Goal: Obtain resource: Obtain resource

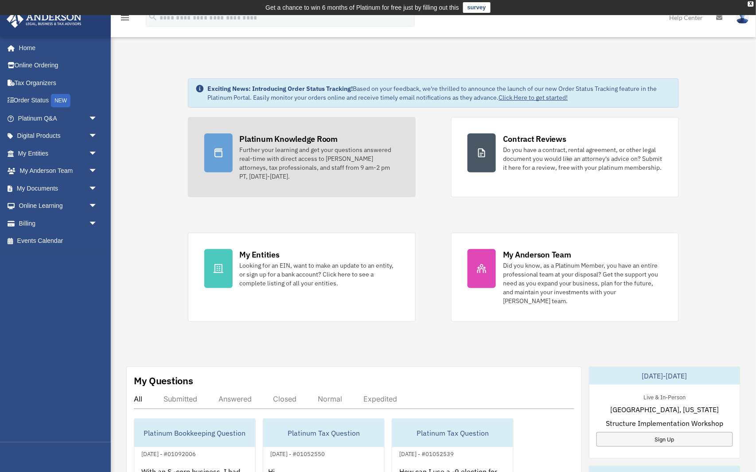
click at [325, 147] on div "Further your learning and get your questions answered real-time with direct acc…" at bounding box center [320, 162] width 160 height 35
click at [324, 140] on div "Platinum Knowledge Room" at bounding box center [289, 138] width 98 height 11
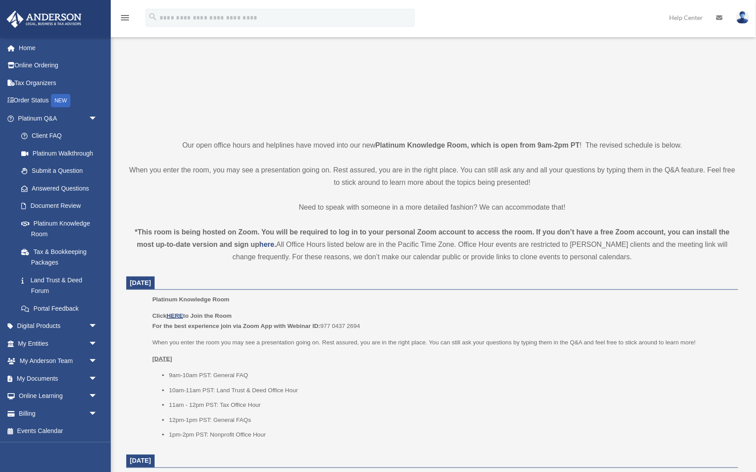
scroll to position [129, 0]
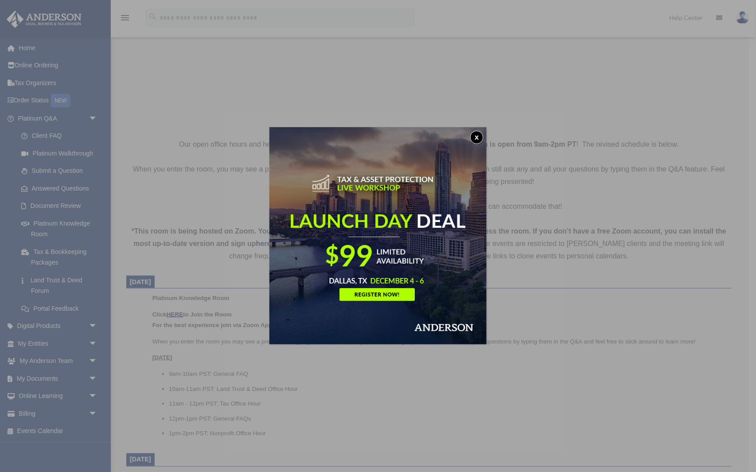
click at [479, 132] on button "x" at bounding box center [476, 137] width 13 height 13
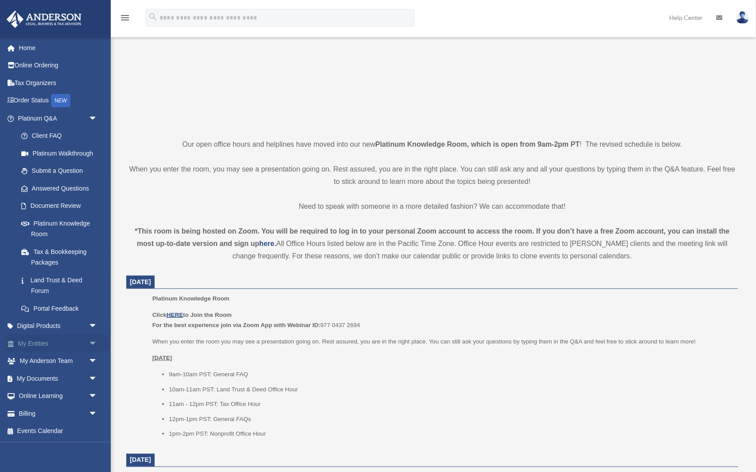
click at [90, 340] on span "arrow_drop_down" at bounding box center [98, 344] width 18 height 18
click at [87, 357] on link "Overview" at bounding box center [61, 361] width 98 height 18
click at [66, 358] on link "Overview" at bounding box center [61, 361] width 98 height 18
click at [55, 355] on link "Overview" at bounding box center [61, 361] width 98 height 18
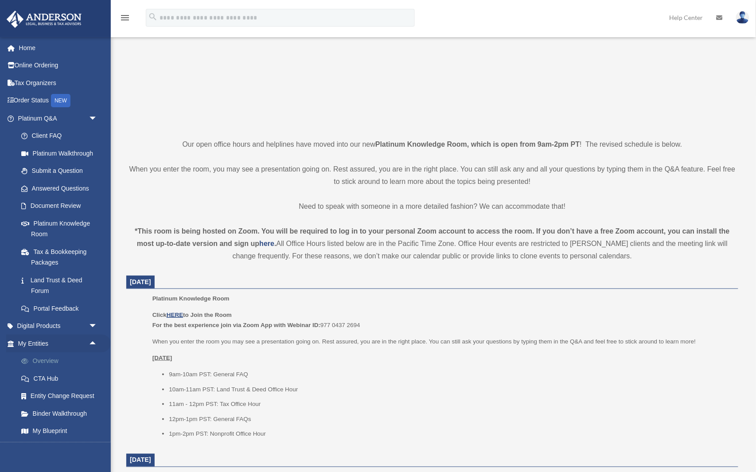
click at [55, 355] on link "Overview" at bounding box center [61, 361] width 98 height 18
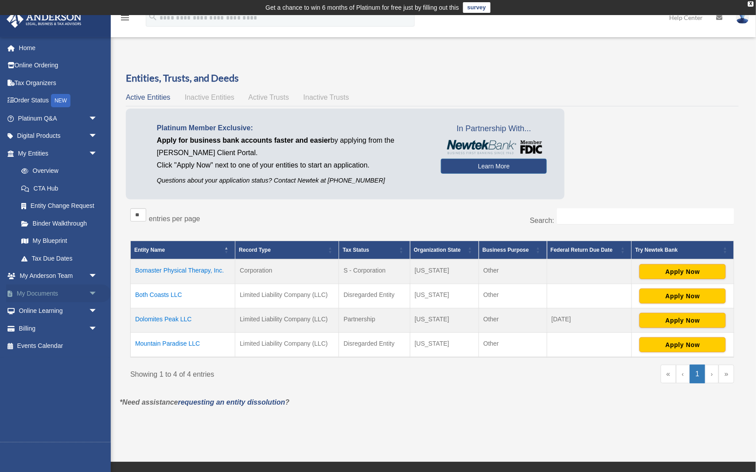
click at [90, 288] on span "arrow_drop_down" at bounding box center [98, 294] width 18 height 18
click at [71, 339] on link "Forms Library" at bounding box center [61, 346] width 98 height 18
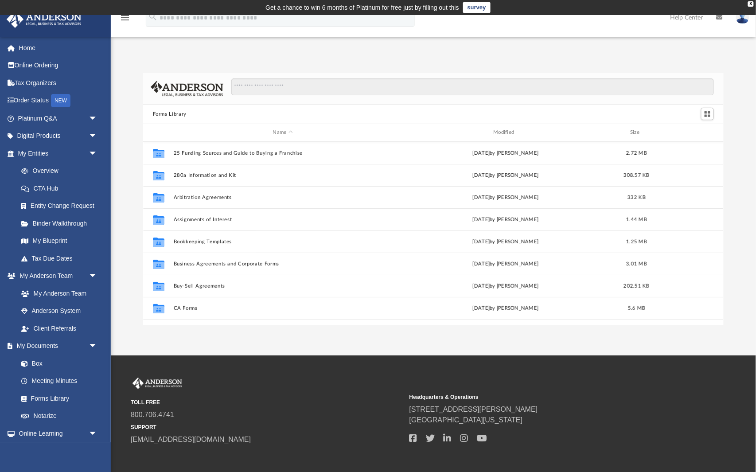
scroll to position [201, 581]
click at [270, 90] on input "Search files and folders" at bounding box center [472, 86] width 483 height 17
type input "*****"
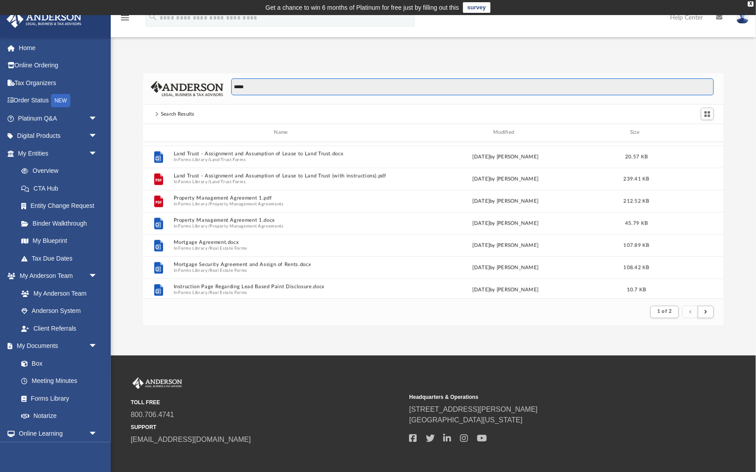
scroll to position [686, 0]
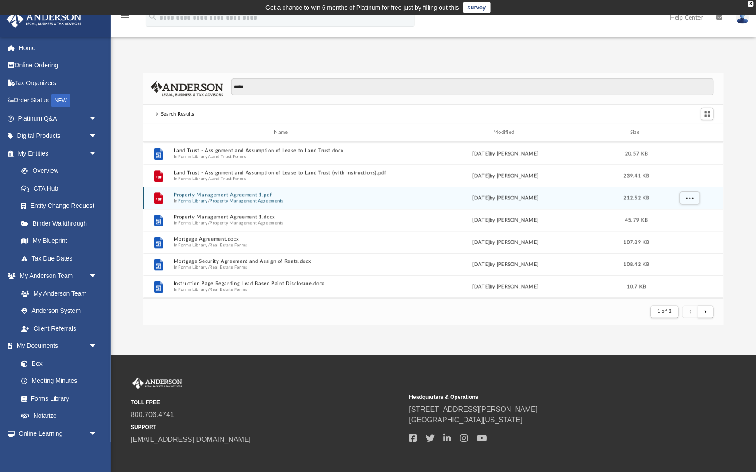
click at [279, 199] on button "Property Management Agreements" at bounding box center [247, 201] width 74 height 6
click at [279, 198] on button "Property Management Agreement 1.pdf" at bounding box center [282, 195] width 219 height 6
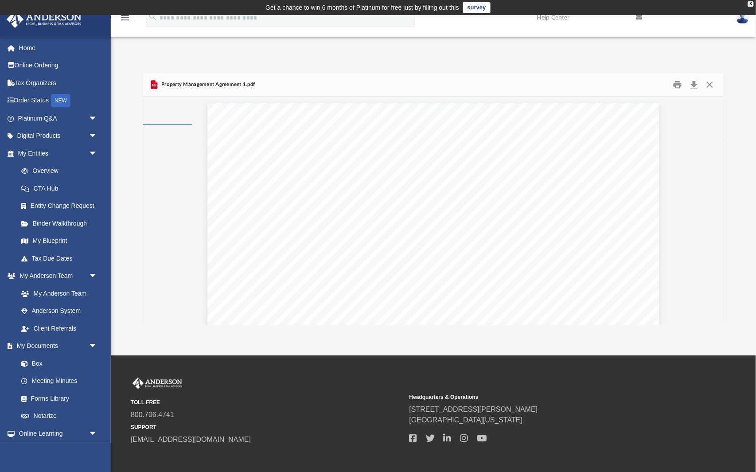
scroll to position [201, 581]
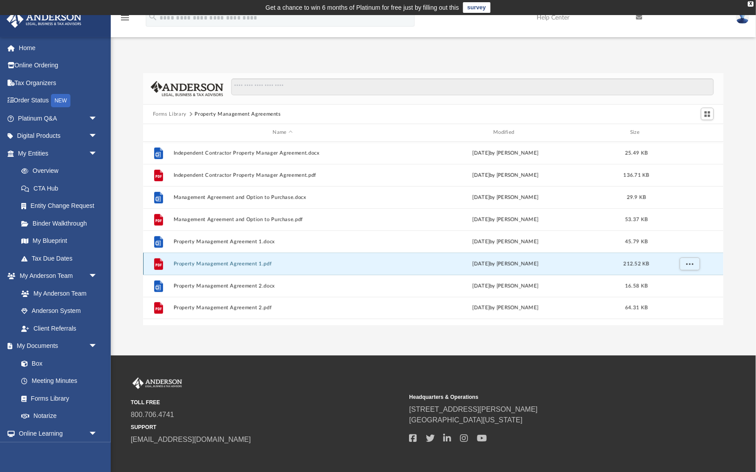
click at [261, 260] on div "File Property Management Agreement 1.pdf Tue Oct 10 2023 by Mary Acree 212.52 KB" at bounding box center [433, 264] width 581 height 22
click at [281, 265] on button "Property Management Agreement 1.pdf" at bounding box center [282, 264] width 219 height 6
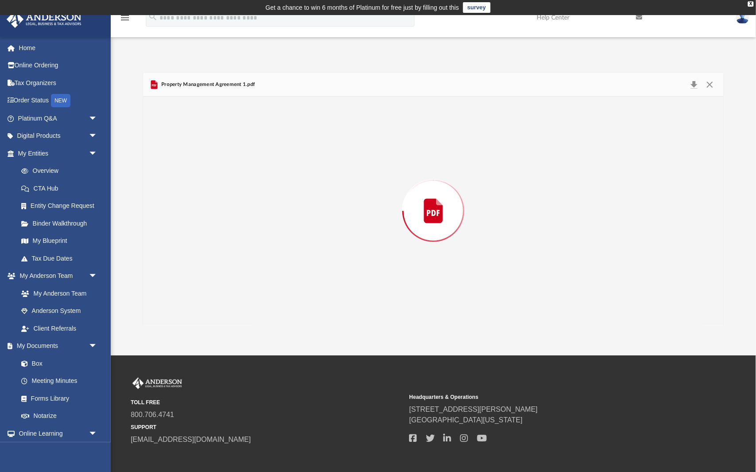
click at [281, 265] on div "Preview" at bounding box center [433, 211] width 581 height 229
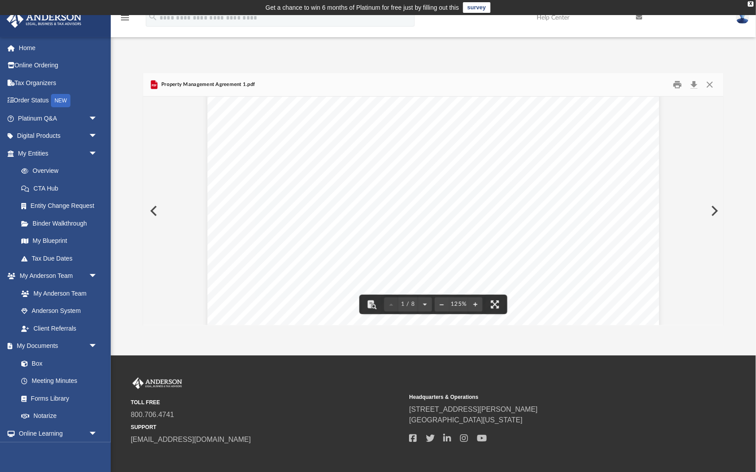
scroll to position [47, 0]
click at [694, 86] on button "Download" at bounding box center [694, 85] width 16 height 14
click at [158, 206] on button "Preview" at bounding box center [152, 211] width 19 height 25
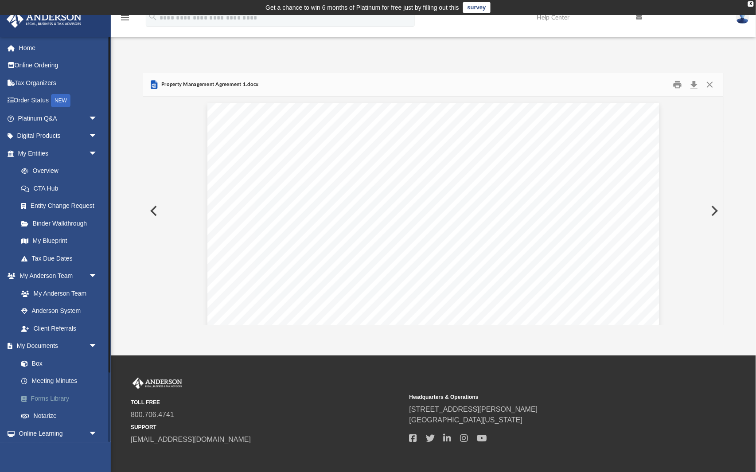
click at [65, 396] on link "Forms Library" at bounding box center [61, 399] width 98 height 18
click at [66, 390] on link "Forms Library" at bounding box center [61, 399] width 98 height 18
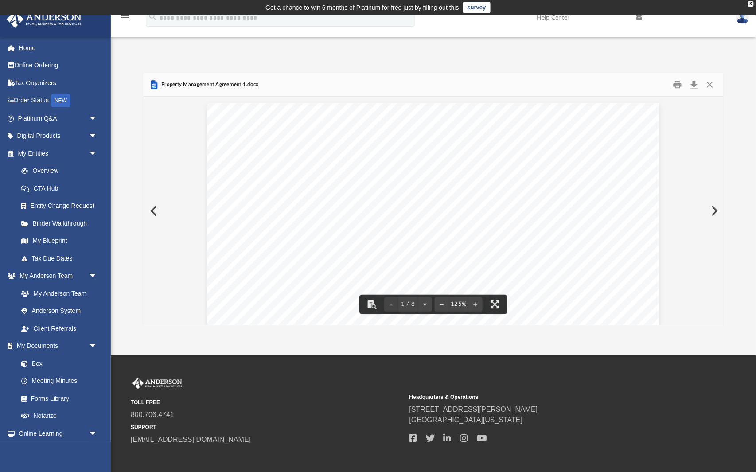
scroll to position [0, 0]
click at [706, 84] on button "Close" at bounding box center [710, 85] width 16 height 14
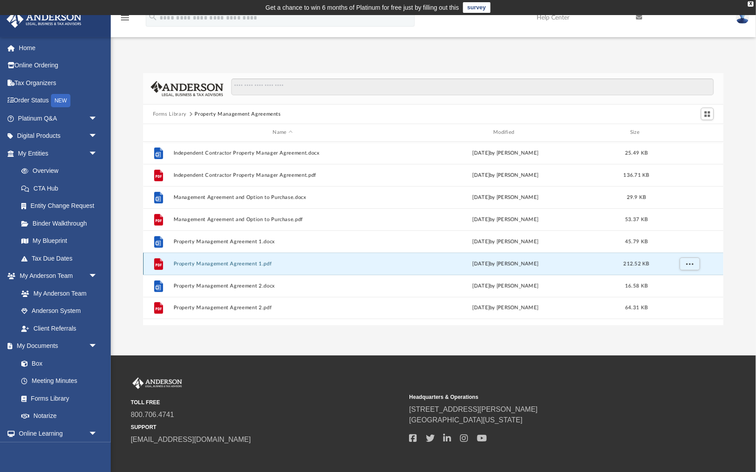
click at [441, 253] on div "File Property Management Agreement 1.pdf Tue Oct 10 2023 by Mary Acree 212.52 KB" at bounding box center [433, 264] width 581 height 22
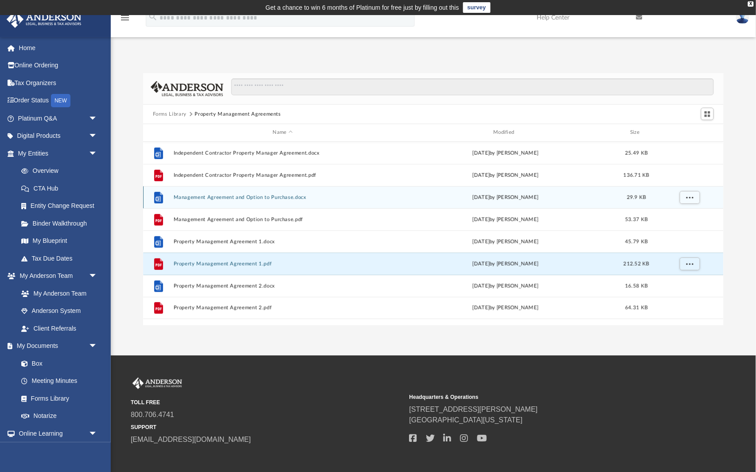
click at [362, 203] on div "File Management Agreement and Option to Purchase.docx Wed Oct 5 2022 by Mary Ac…" at bounding box center [433, 197] width 581 height 22
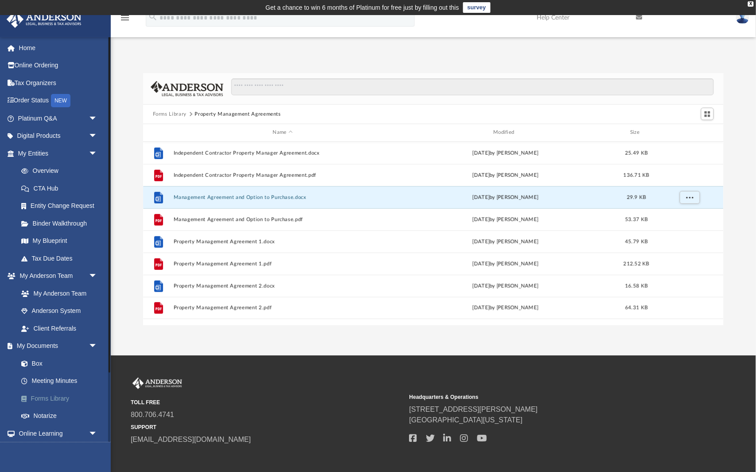
click at [64, 394] on link "Forms Library" at bounding box center [61, 399] width 98 height 18
click at [65, 393] on link "Forms Library" at bounding box center [61, 399] width 98 height 18
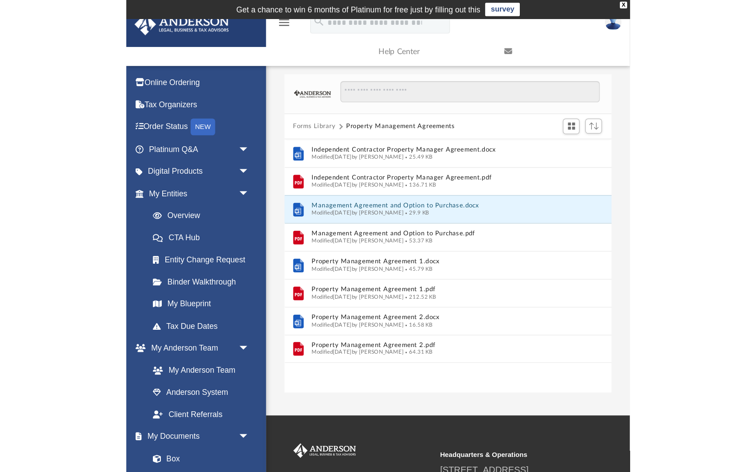
scroll to position [201, 581]
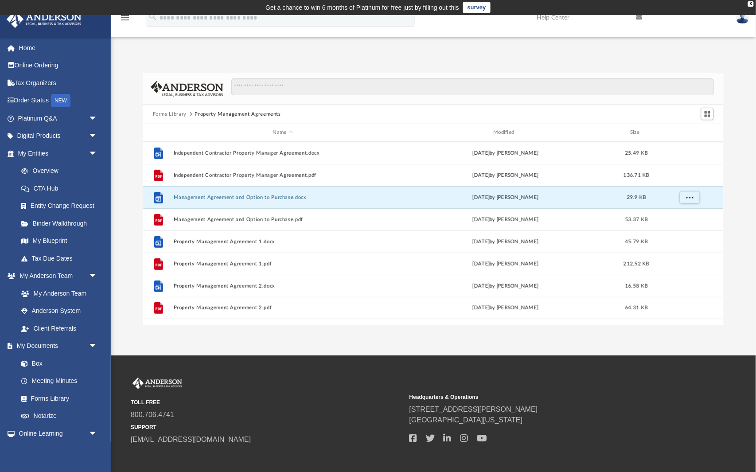
click at [54, 20] on img at bounding box center [44, 19] width 80 height 17
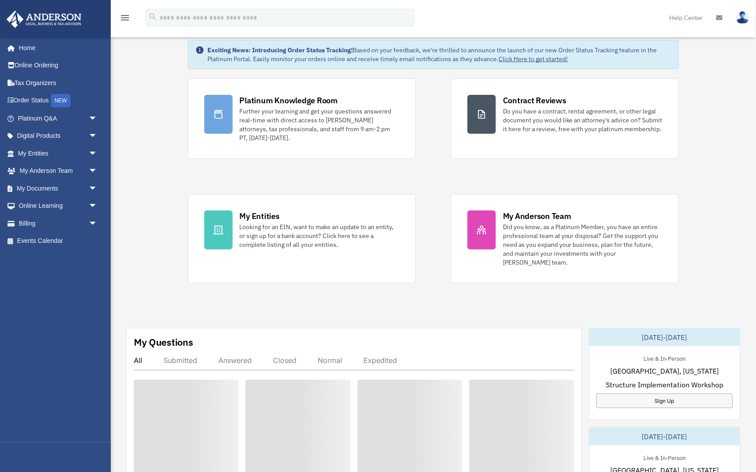
scroll to position [24, 0]
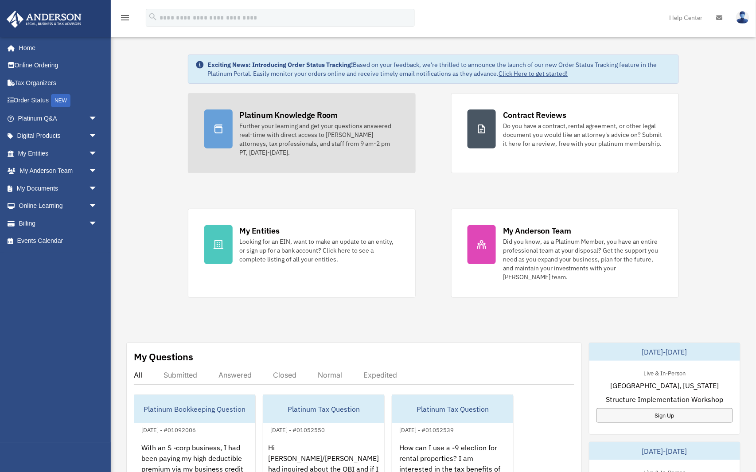
click at [269, 141] on div "Further your learning and get your questions answered real-time with direct acc…" at bounding box center [320, 138] width 160 height 35
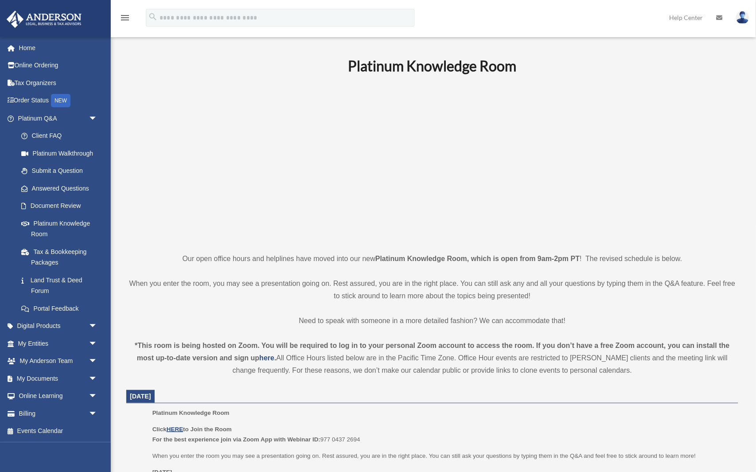
click at [94, 185] on link "Answered Questions" at bounding box center [61, 188] width 98 height 18
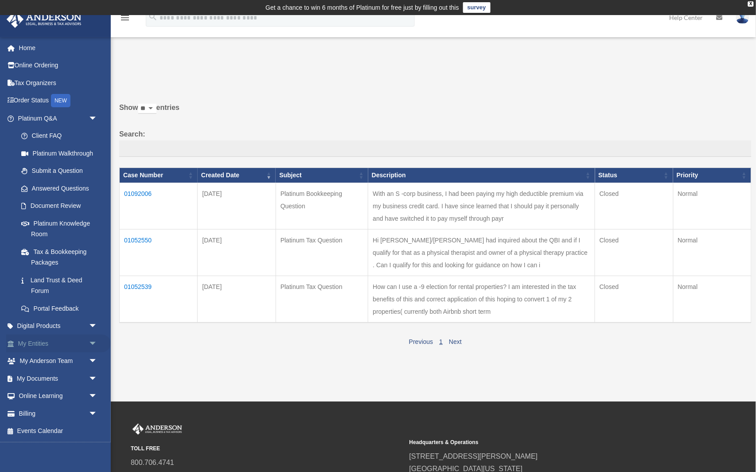
click at [91, 342] on span "arrow_drop_down" at bounding box center [98, 344] width 18 height 18
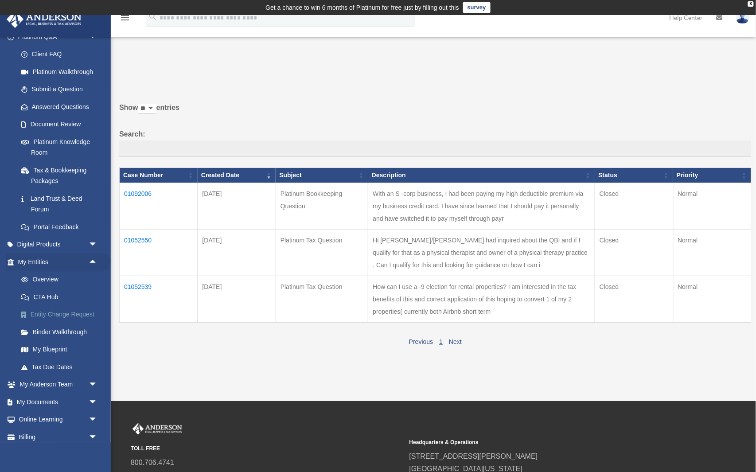
scroll to position [83, 0]
click at [91, 392] on span "arrow_drop_down" at bounding box center [98, 400] width 18 height 18
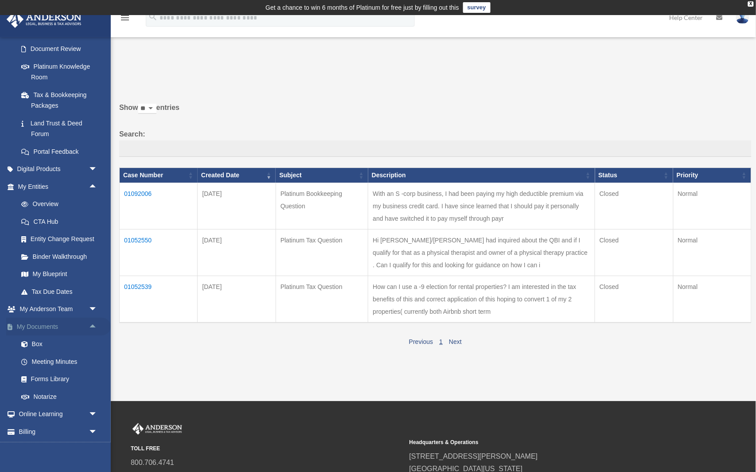
scroll to position [160, 0]
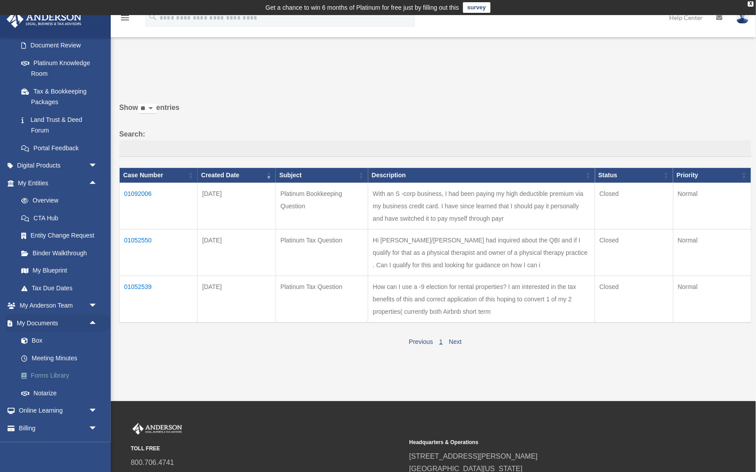
click at [69, 367] on link "Forms Library" at bounding box center [61, 376] width 98 height 18
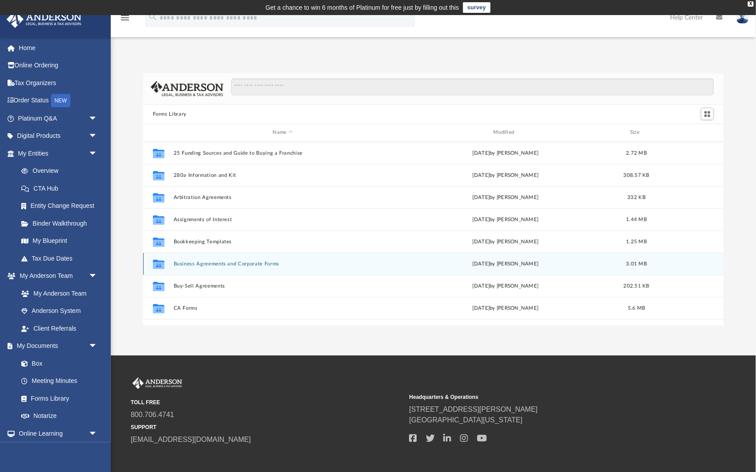
scroll to position [2, 0]
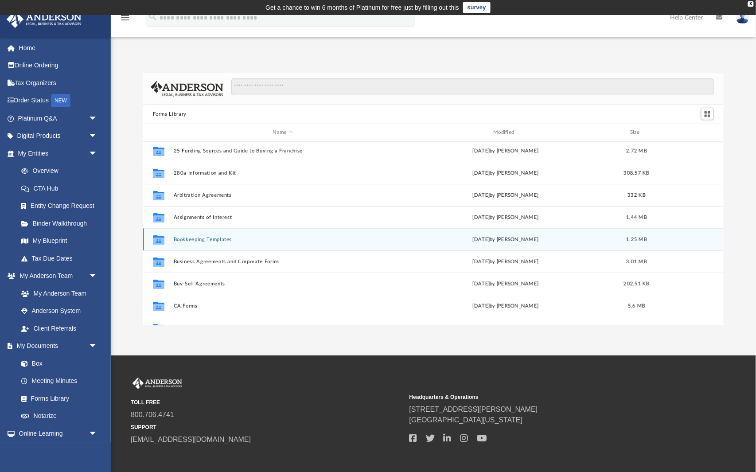
click at [226, 235] on div "Collaborated Folder Bookkeeping Templates [DATE] by [PERSON_NAME] 1.25 MB" at bounding box center [433, 239] width 581 height 22
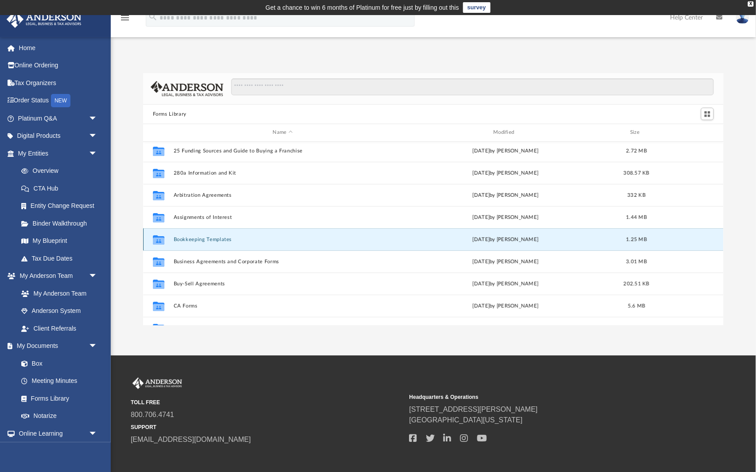
click at [222, 243] on div "Collaborated Folder Bookkeeping Templates [DATE] by [PERSON_NAME] 1.25 MB" at bounding box center [433, 239] width 581 height 22
click at [222, 243] on div "Collaborated Folder Bookkeeping Templates Mon Jan 30 2023 by Mary Acree 1.25 MB" at bounding box center [433, 239] width 581 height 22
click at [158, 239] on icon "grid" at bounding box center [159, 239] width 12 height 9
click at [155, 240] on icon "grid" at bounding box center [159, 240] width 12 height 7
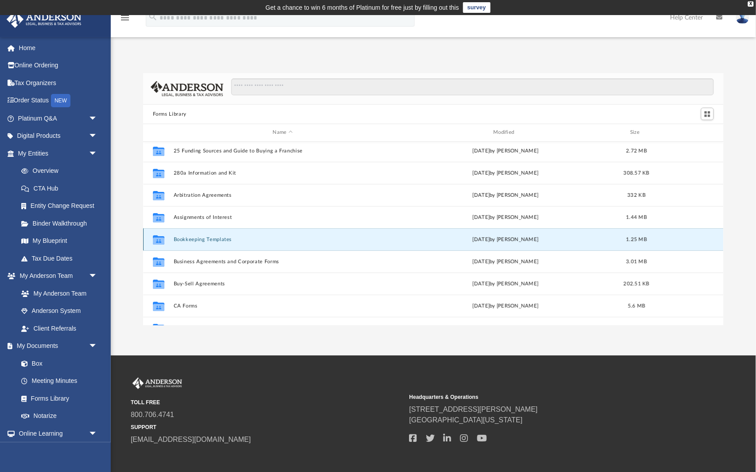
click at [186, 240] on button "Bookkeeping Templates" at bounding box center [282, 240] width 219 height 6
click at [487, 244] on div "Collaborated Folder Bookkeeping Templates Mon Jan 30 2023 by Mary Acree 1.25 MB" at bounding box center [433, 239] width 581 height 22
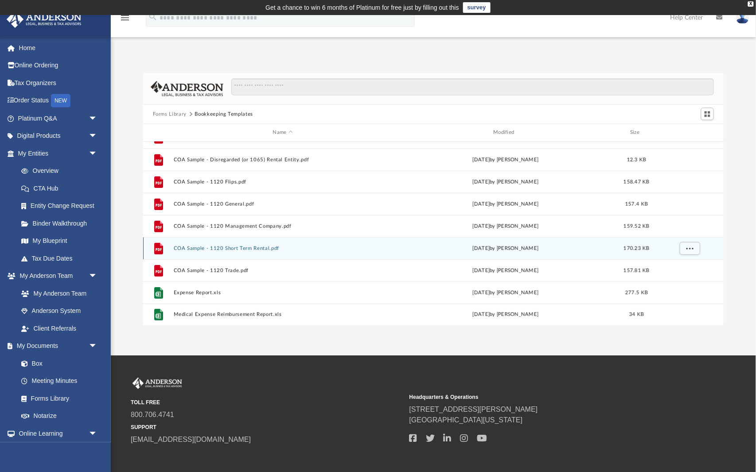
scroll to position [60, 0]
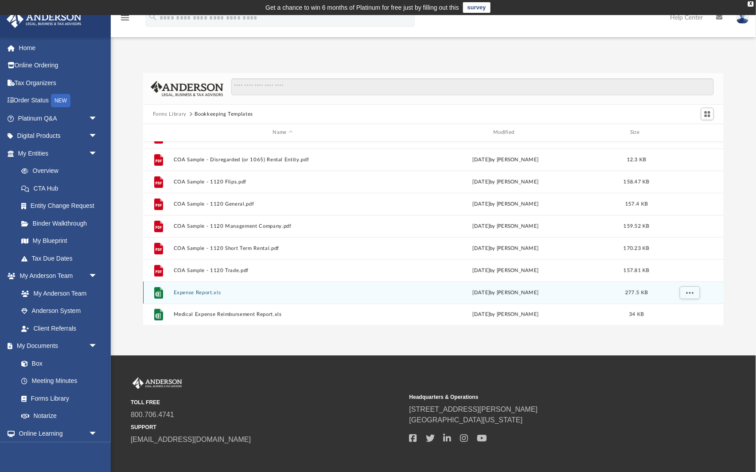
click at [255, 291] on button "Expense Report.xls" at bounding box center [282, 293] width 219 height 6
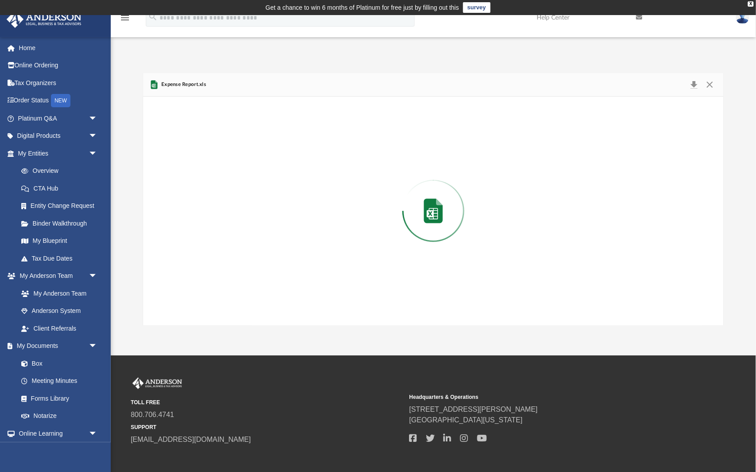
click at [255, 291] on div "Preview" at bounding box center [433, 211] width 581 height 229
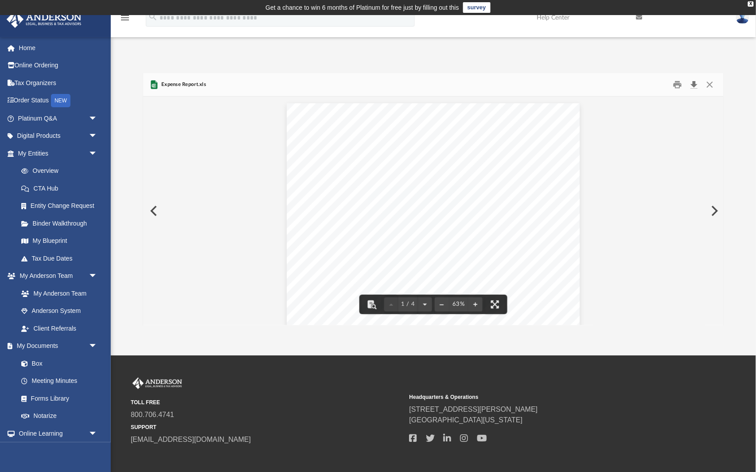
click at [694, 84] on button "Download" at bounding box center [694, 85] width 16 height 14
click at [710, 86] on button "Close" at bounding box center [710, 85] width 16 height 14
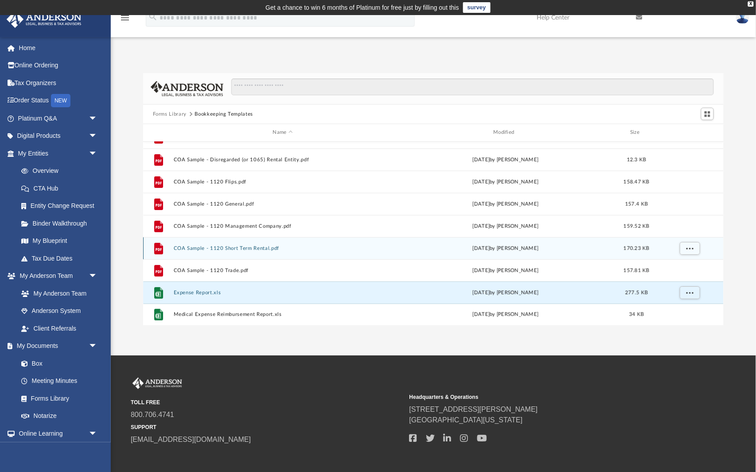
click at [511, 250] on div "Mon Jan 30 2023 by Mary Acree" at bounding box center [505, 248] width 219 height 8
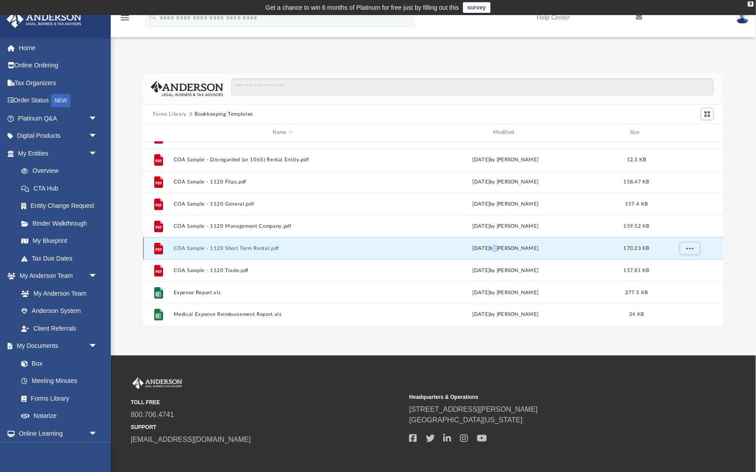
click at [511, 250] on div "Mon Jan 30 2023 by Mary Acree" at bounding box center [505, 248] width 219 height 8
click at [160, 249] on icon "grid" at bounding box center [159, 249] width 6 height 3
click at [194, 247] on button "COA Sample - 1120 Short Term Rental.pdf" at bounding box center [282, 249] width 219 height 6
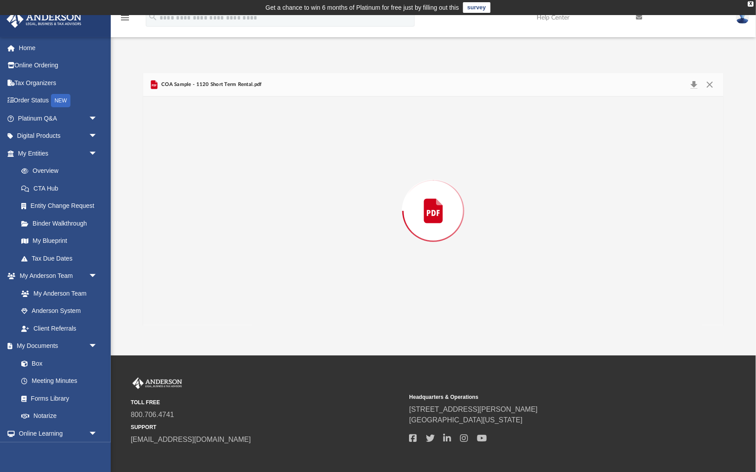
click at [194, 247] on div "Preview" at bounding box center [433, 211] width 581 height 229
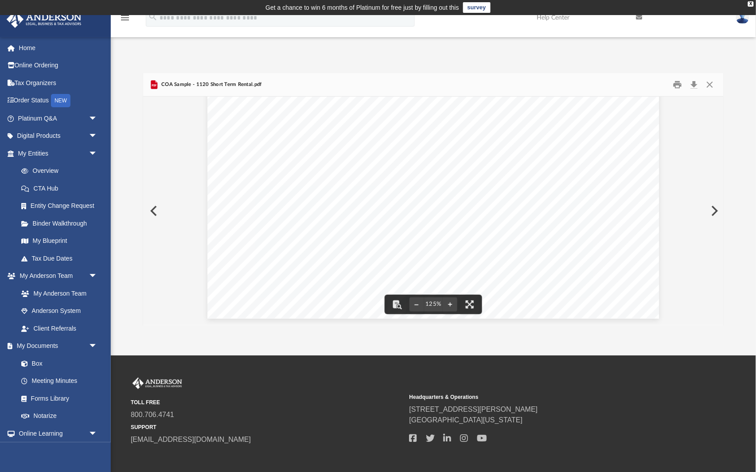
scroll to position [370, 0]
click at [694, 81] on button "Download" at bounding box center [694, 85] width 16 height 14
click at [711, 84] on button "Close" at bounding box center [710, 85] width 16 height 14
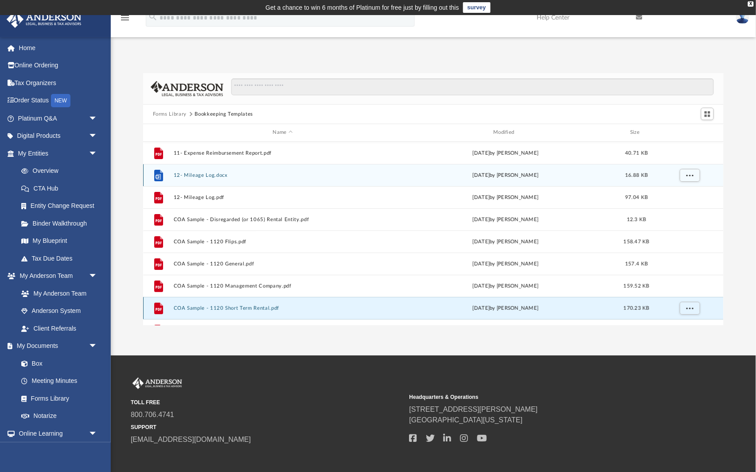
scroll to position [0, 0]
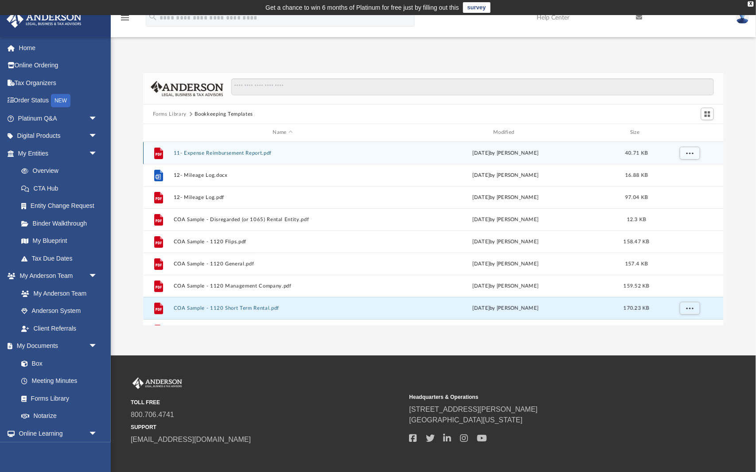
click at [437, 157] on div "File 11- Expense Reimbursement Report.pdf Tue Nov 15 2022 by Mary Acree 40.71 KB" at bounding box center [433, 153] width 581 height 22
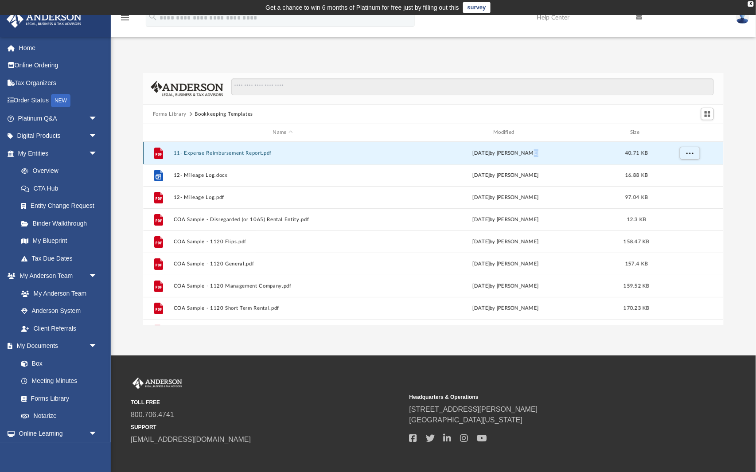
click at [437, 157] on div "File 11- Expense Reimbursement Report.pdf Tue Nov 15 2022 by Mary Acree 40.71 KB" at bounding box center [433, 153] width 581 height 22
click at [160, 151] on icon "grid" at bounding box center [158, 153] width 9 height 12
click at [238, 156] on div "File 11- Expense Reimbursement Report.pdf Tue Nov 15 2022 by Mary Acree 40.71 KB" at bounding box center [433, 153] width 581 height 22
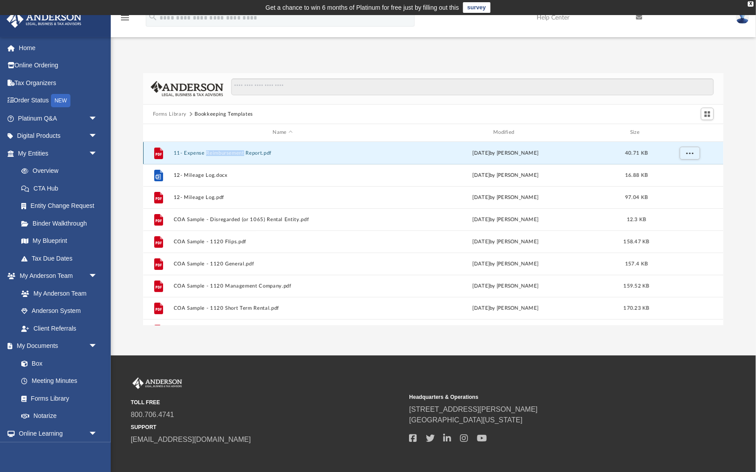
click at [281, 153] on button "11- Expense Reimbursement Report.pdf" at bounding box center [282, 153] width 219 height 6
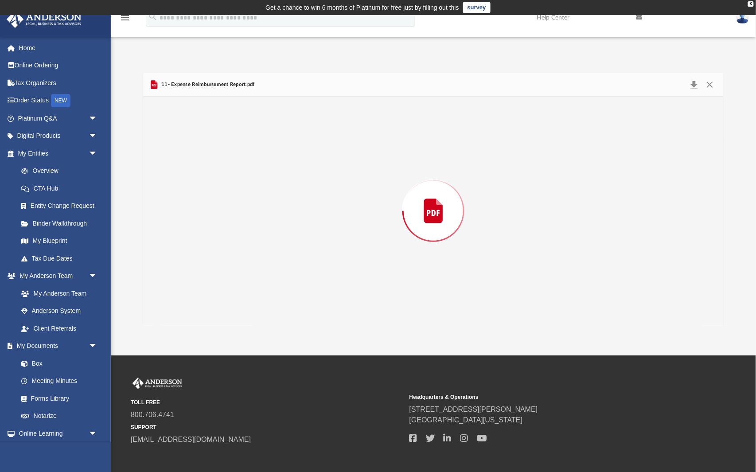
click at [281, 153] on div "Preview" at bounding box center [433, 211] width 581 height 229
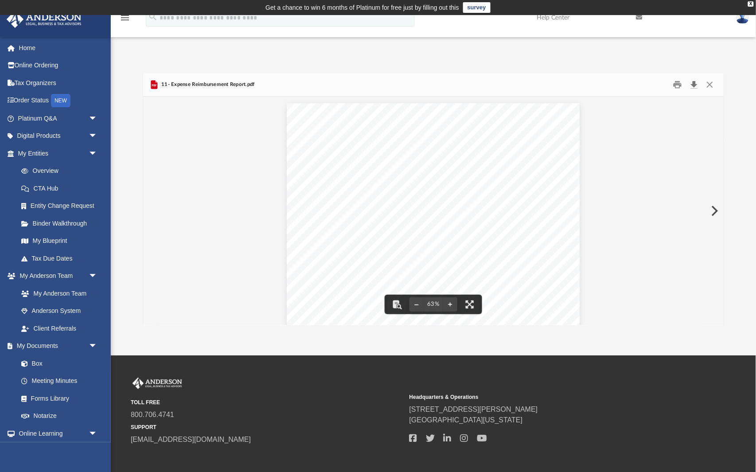
click at [697, 82] on button "Download" at bounding box center [694, 85] width 16 height 14
click at [710, 84] on button "Close" at bounding box center [710, 85] width 16 height 14
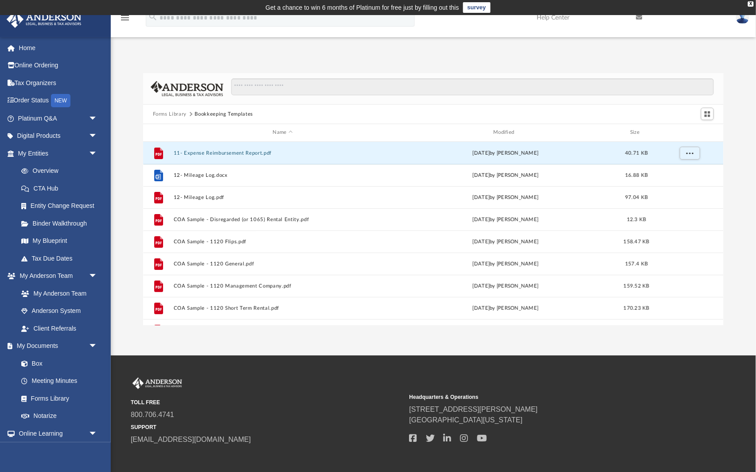
click at [171, 113] on button "Forms Library" at bounding box center [170, 114] width 34 height 8
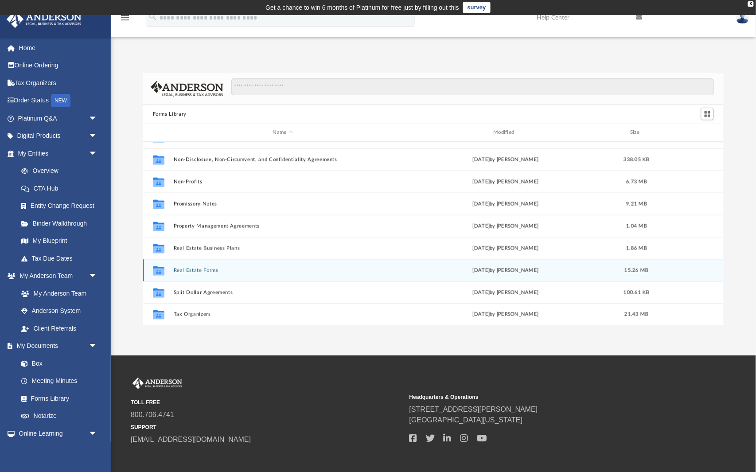
scroll to position [481, 0]
click at [198, 266] on div "Collaborated Folder Real Estate Forms Mon Sep 11 2023 by Mary Acree 15.26 MB" at bounding box center [433, 270] width 581 height 22
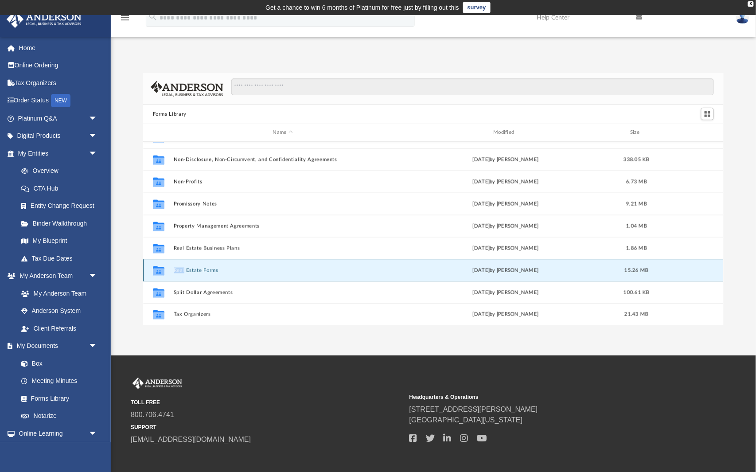
click at [198, 266] on div "Collaborated Folder Real Estate Forms Mon Sep 11 2023 by Mary Acree 15.26 MB" at bounding box center [433, 270] width 581 height 22
click at [200, 270] on button "Real Estate Forms" at bounding box center [282, 271] width 219 height 6
click at [160, 269] on icon "grid" at bounding box center [159, 271] width 12 height 7
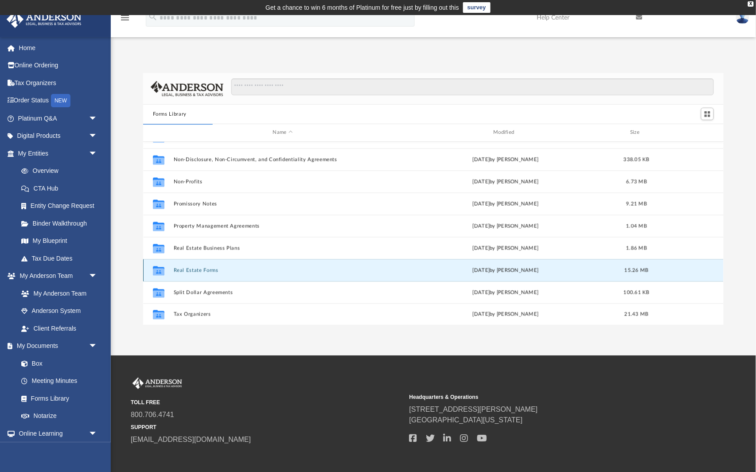
click at [183, 268] on button "Real Estate Forms" at bounding box center [282, 271] width 219 height 6
click at [162, 269] on icon "grid" at bounding box center [159, 271] width 12 height 7
click at [204, 271] on button "Real Estate Forms" at bounding box center [282, 271] width 219 height 6
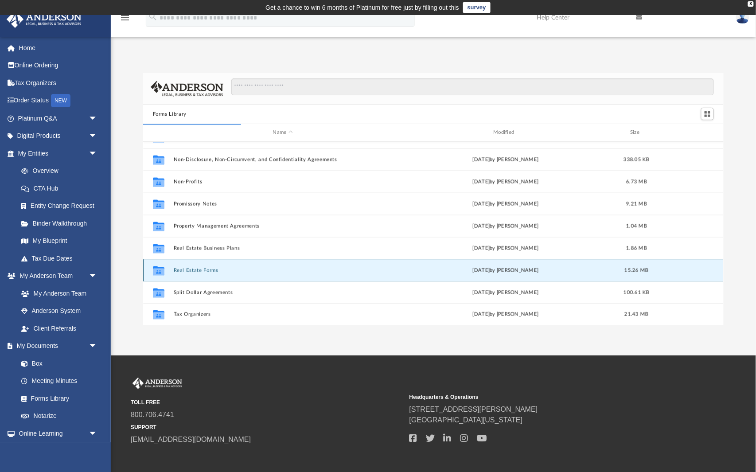
click at [204, 271] on button "Real Estate Forms" at bounding box center [282, 271] width 219 height 6
click at [237, 272] on button "Real Estate Forms" at bounding box center [282, 271] width 219 height 6
click at [216, 269] on button "Real Estate Forms" at bounding box center [282, 271] width 219 height 6
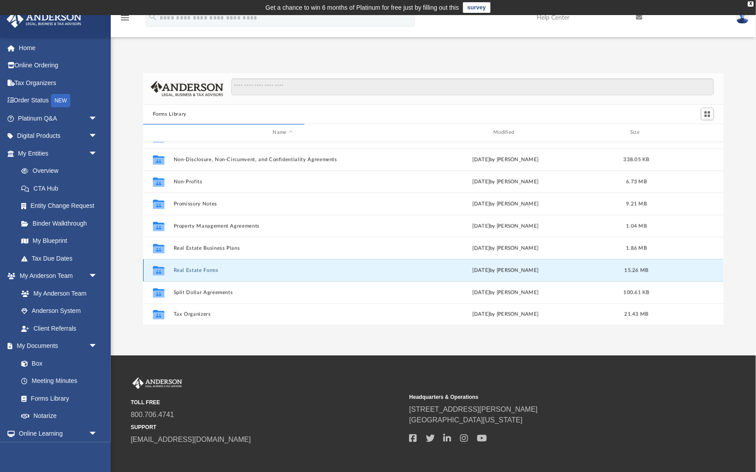
click at [183, 271] on button "Real Estate Forms" at bounding box center [282, 271] width 219 height 6
click at [163, 270] on icon "grid" at bounding box center [159, 271] width 12 height 7
click at [450, 268] on div "Mon Sep 11 2023 by Mary Acree" at bounding box center [505, 270] width 219 height 8
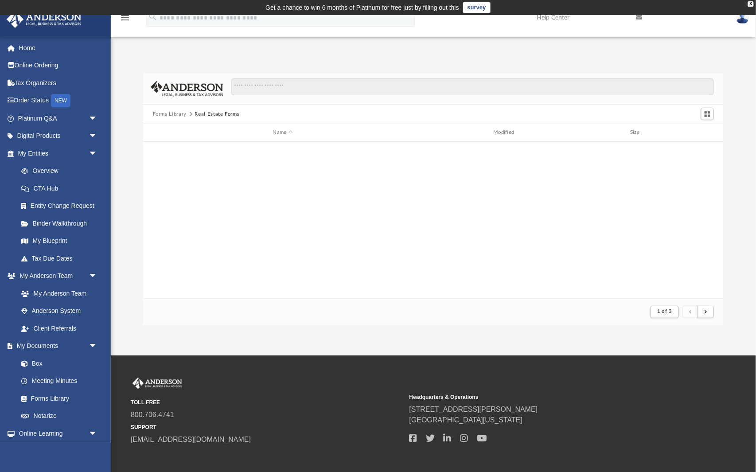
scroll to position [0, 0]
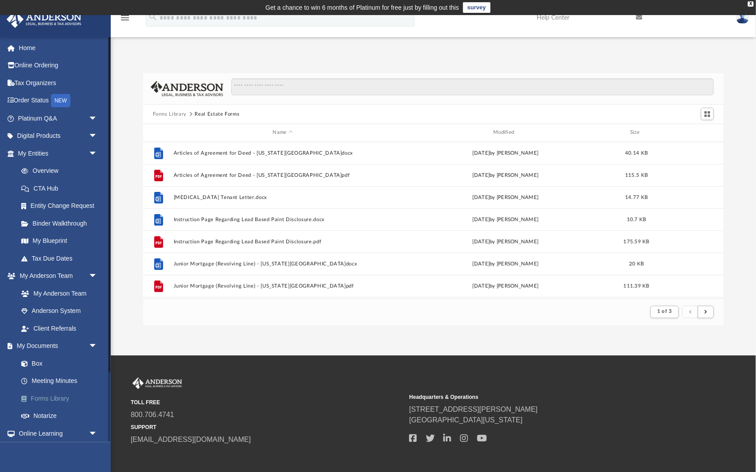
click at [68, 396] on link "Forms Library" at bounding box center [61, 399] width 98 height 18
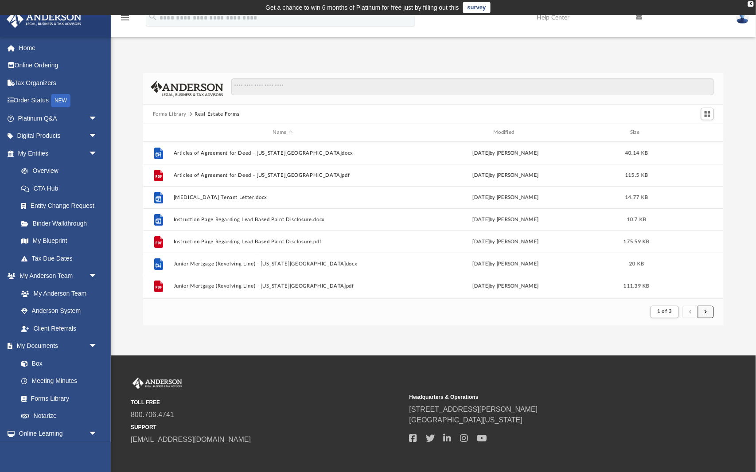
click at [708, 311] on button "submit" at bounding box center [706, 312] width 16 height 13
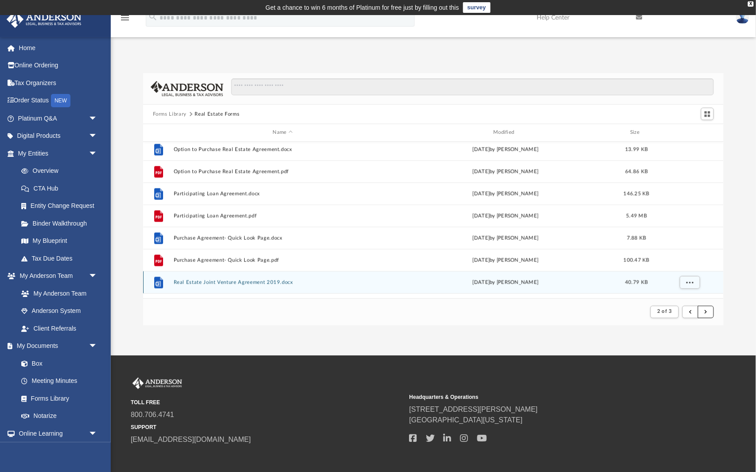
scroll to position [382, 0]
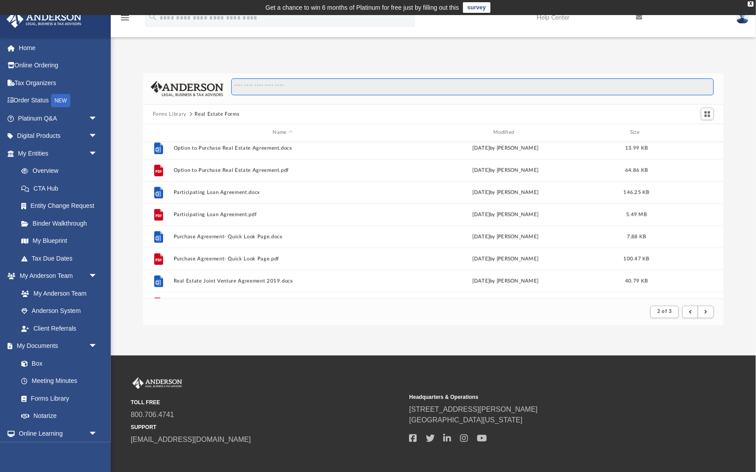
click at [495, 87] on input "Search files and folders" at bounding box center [472, 86] width 483 height 17
type input "*"
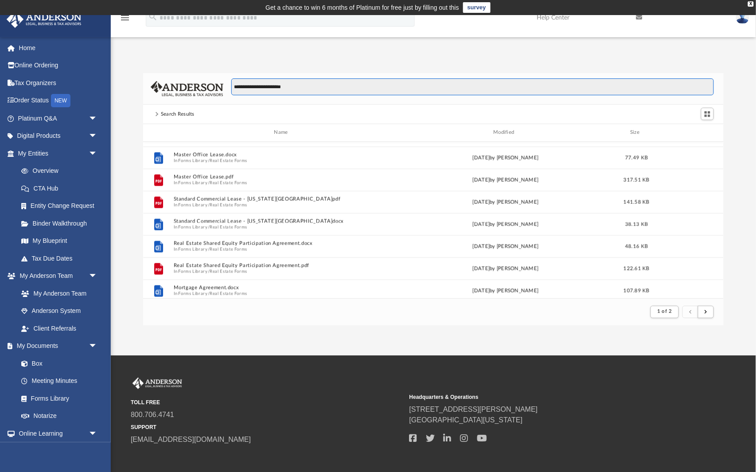
scroll to position [482, 0]
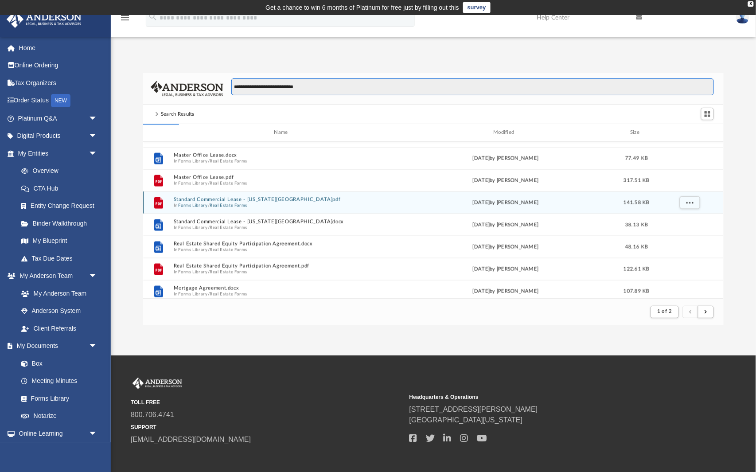
type input "**********"
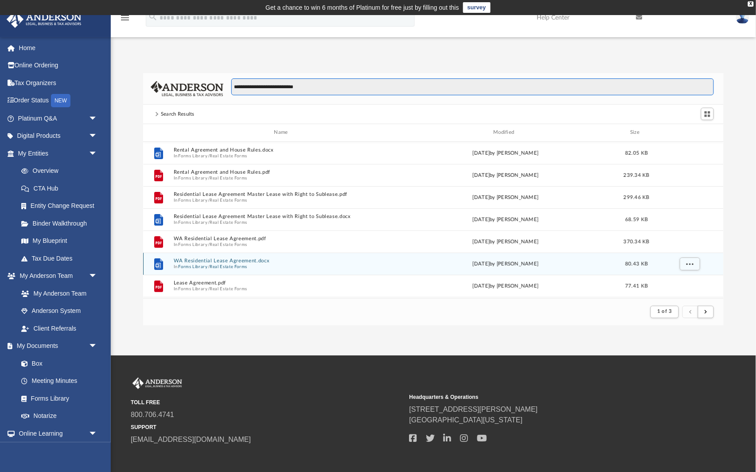
scroll to position [0, 0]
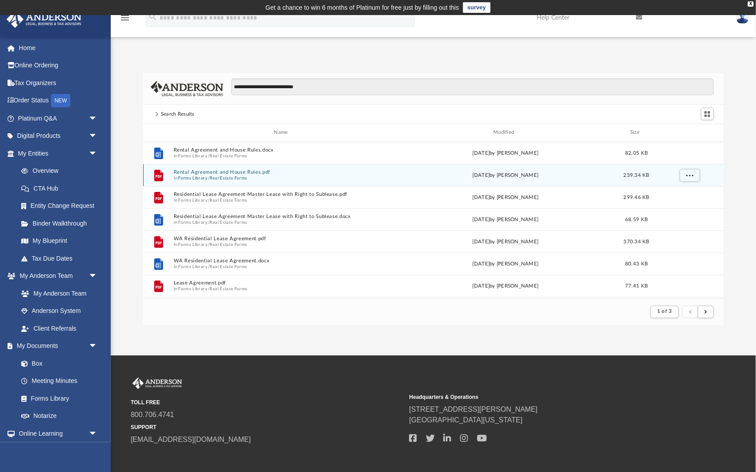
click at [281, 173] on button "Rental Agreement and House Rules.pdf" at bounding box center [282, 172] width 219 height 6
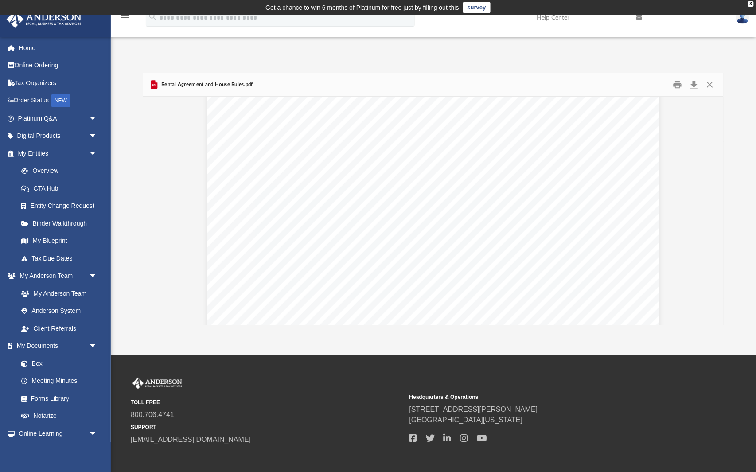
scroll to position [2134, 0]
click at [695, 83] on button "Download" at bounding box center [694, 85] width 16 height 14
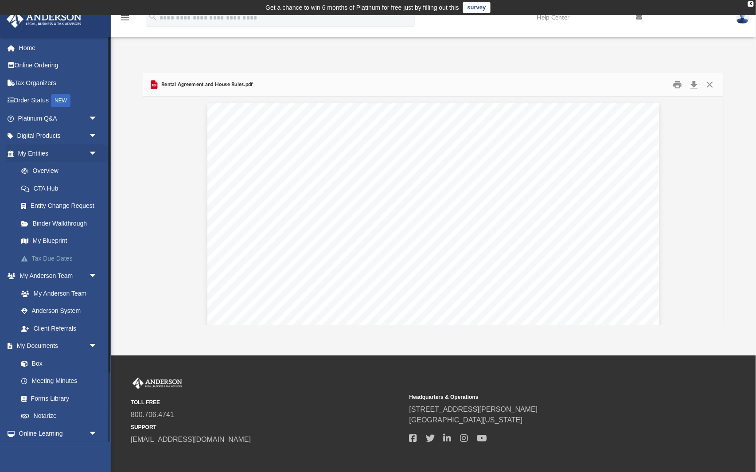
click at [52, 255] on link "Tax Due Dates" at bounding box center [61, 259] width 98 height 18
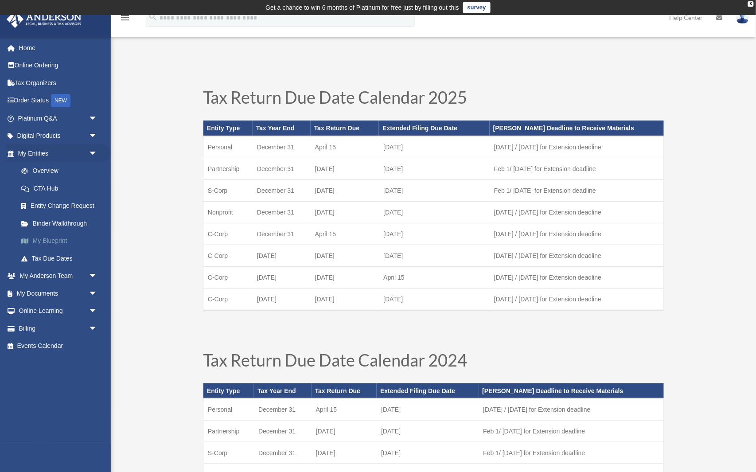
click at [60, 239] on link "My Blueprint" at bounding box center [61, 241] width 98 height 18
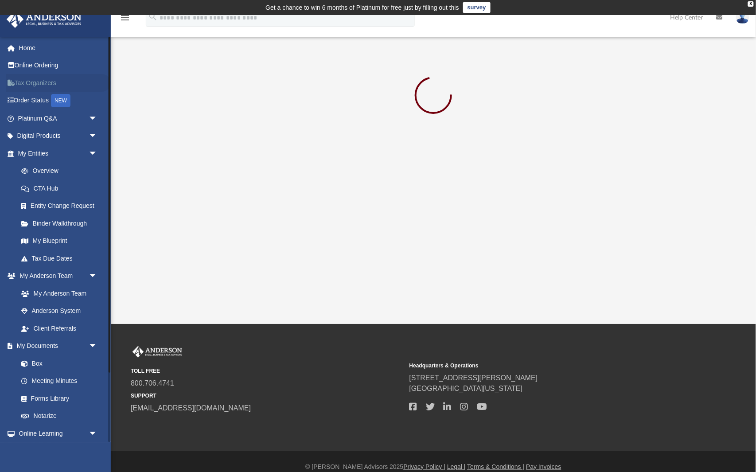
click at [38, 83] on link "Tax Organizers" at bounding box center [58, 83] width 105 height 18
click at [38, 82] on link "Tax Organizers" at bounding box center [58, 83] width 105 height 18
